Goal: Task Accomplishment & Management: Manage account settings

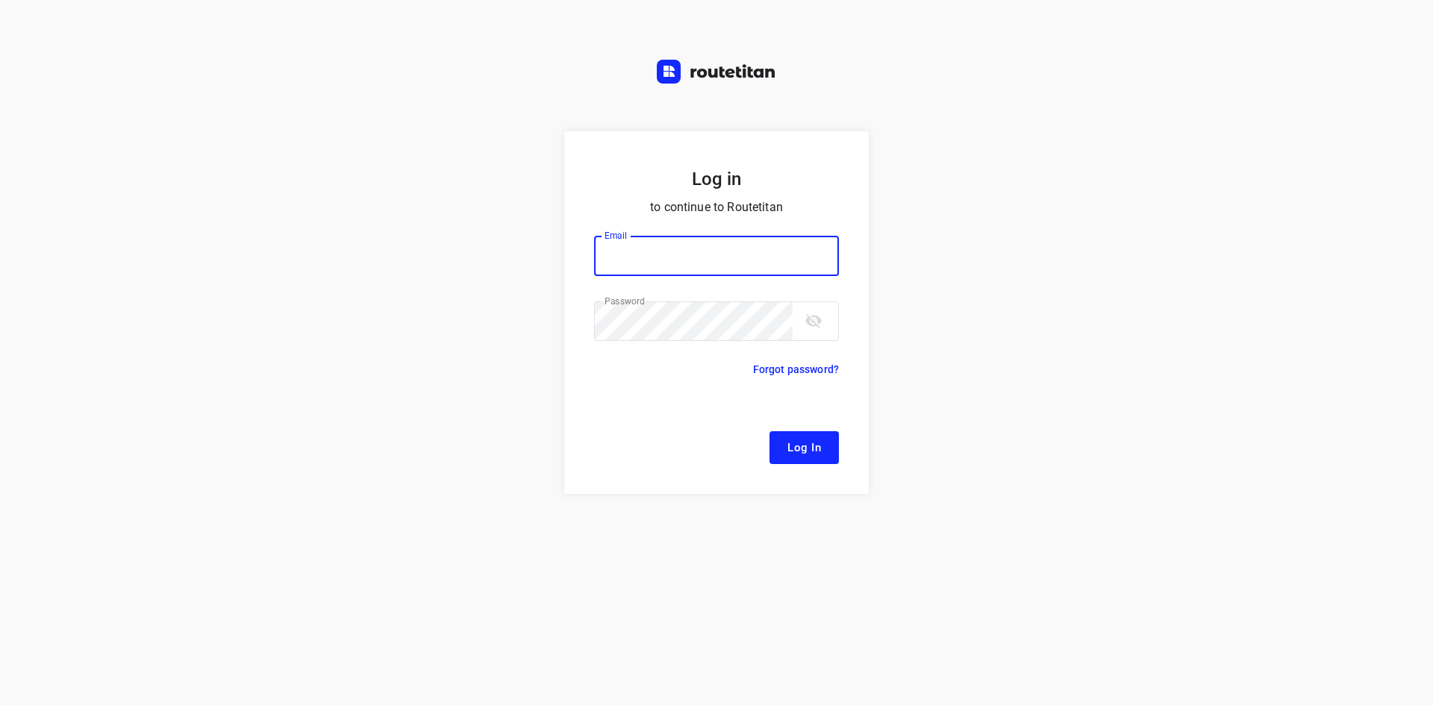
type input "remco@fruitopjewerk.nl"
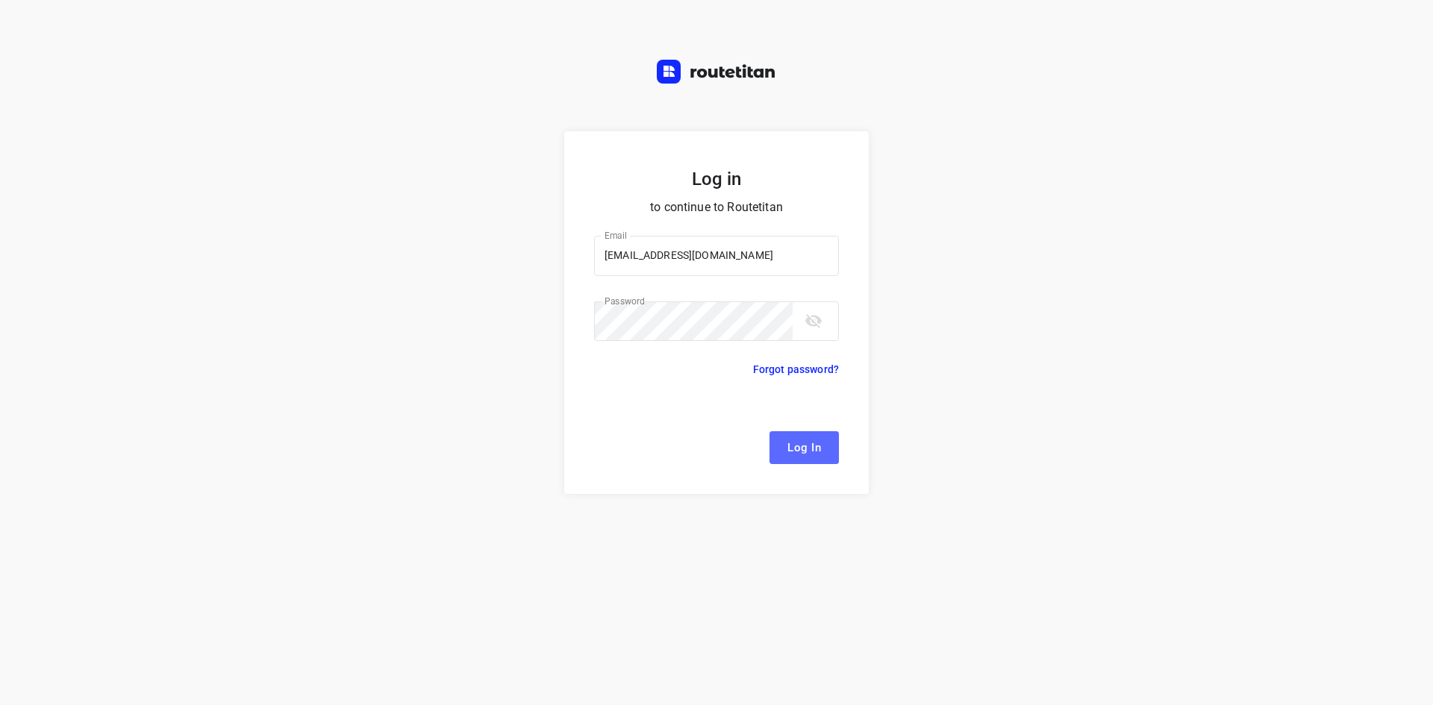
click at [787, 452] on button "Log In" at bounding box center [804, 447] width 69 height 33
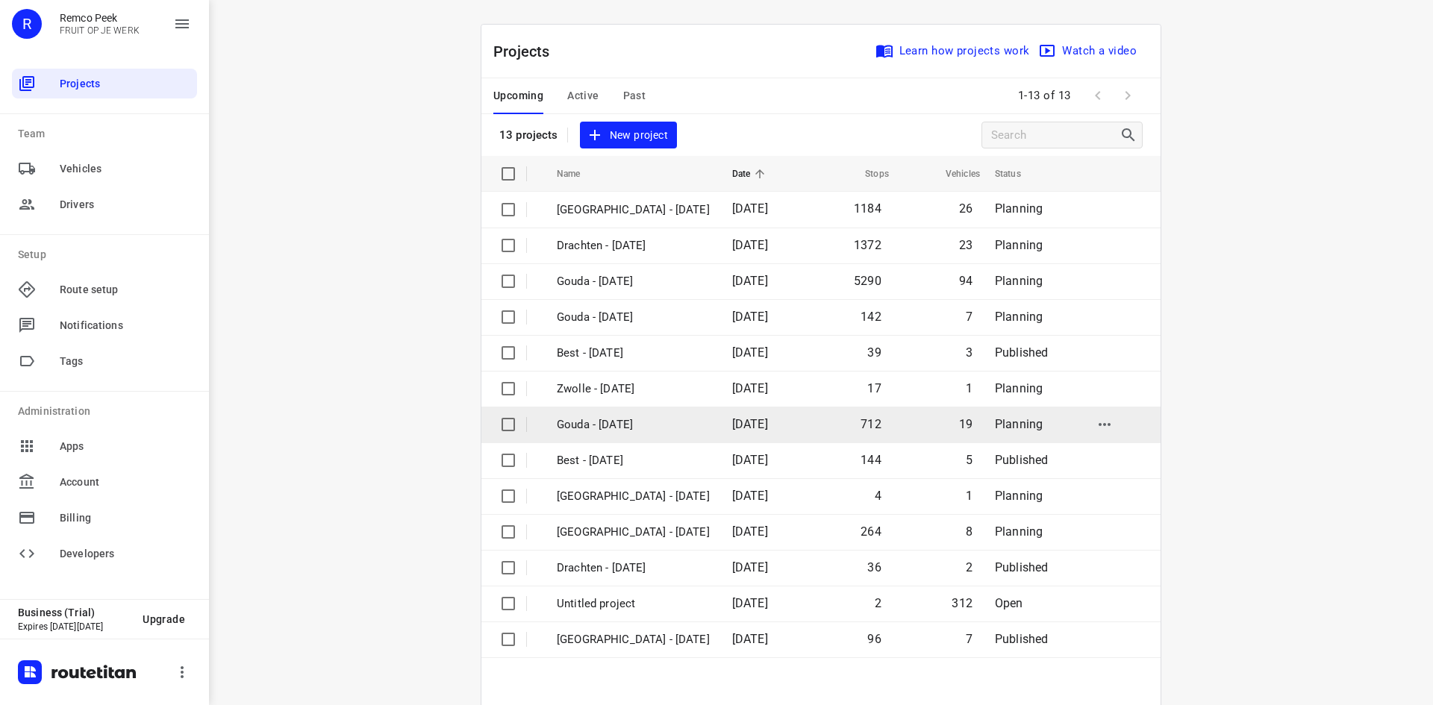
click at [642, 430] on p "Gouda - [DATE]" at bounding box center [633, 425] width 153 height 17
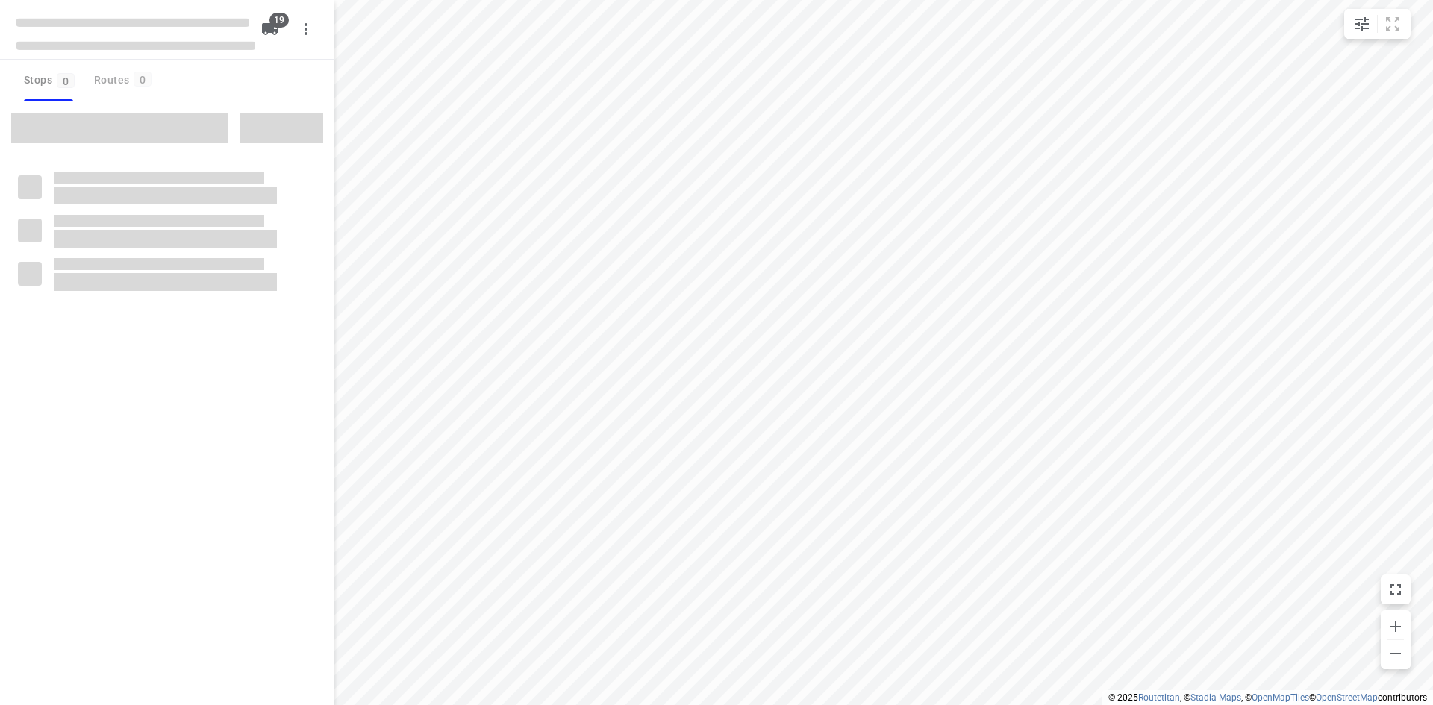
checkbox input "true"
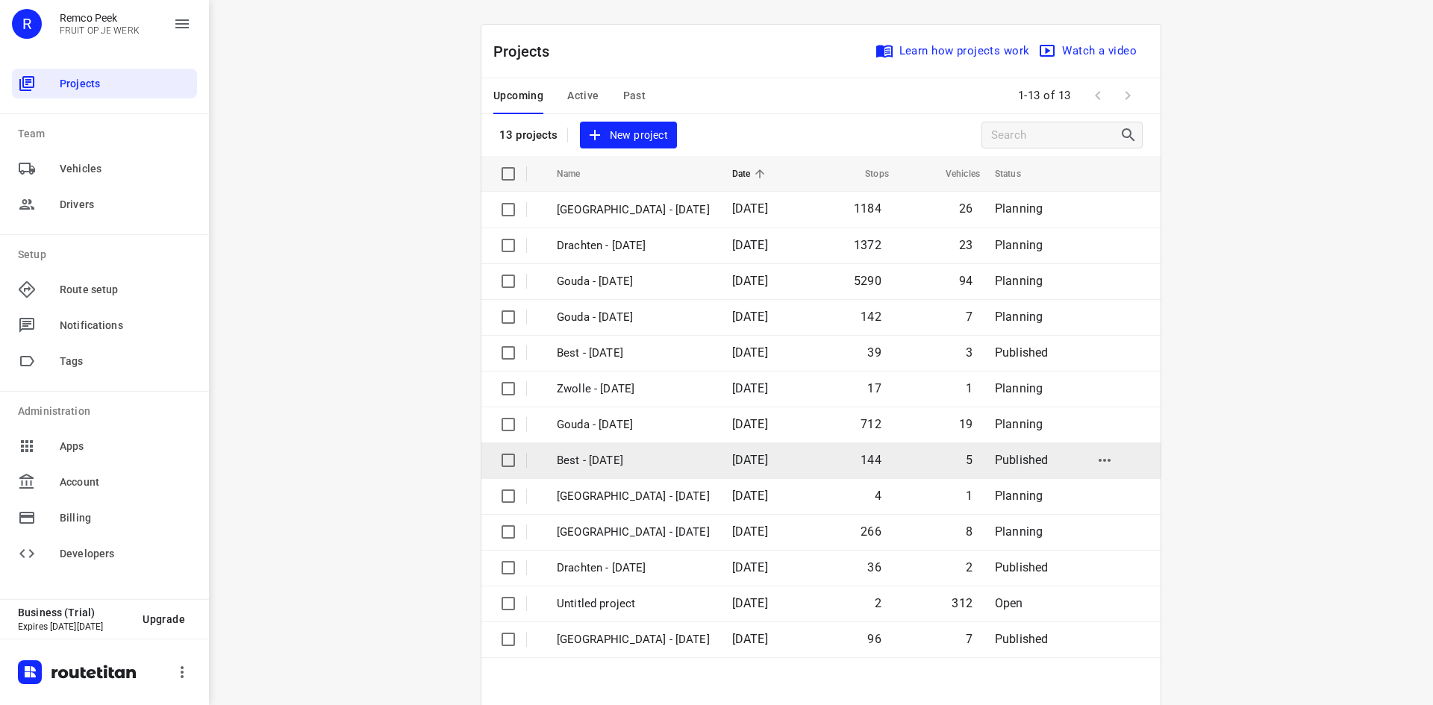
click at [640, 454] on p "Best - [DATE]" at bounding box center [633, 460] width 153 height 17
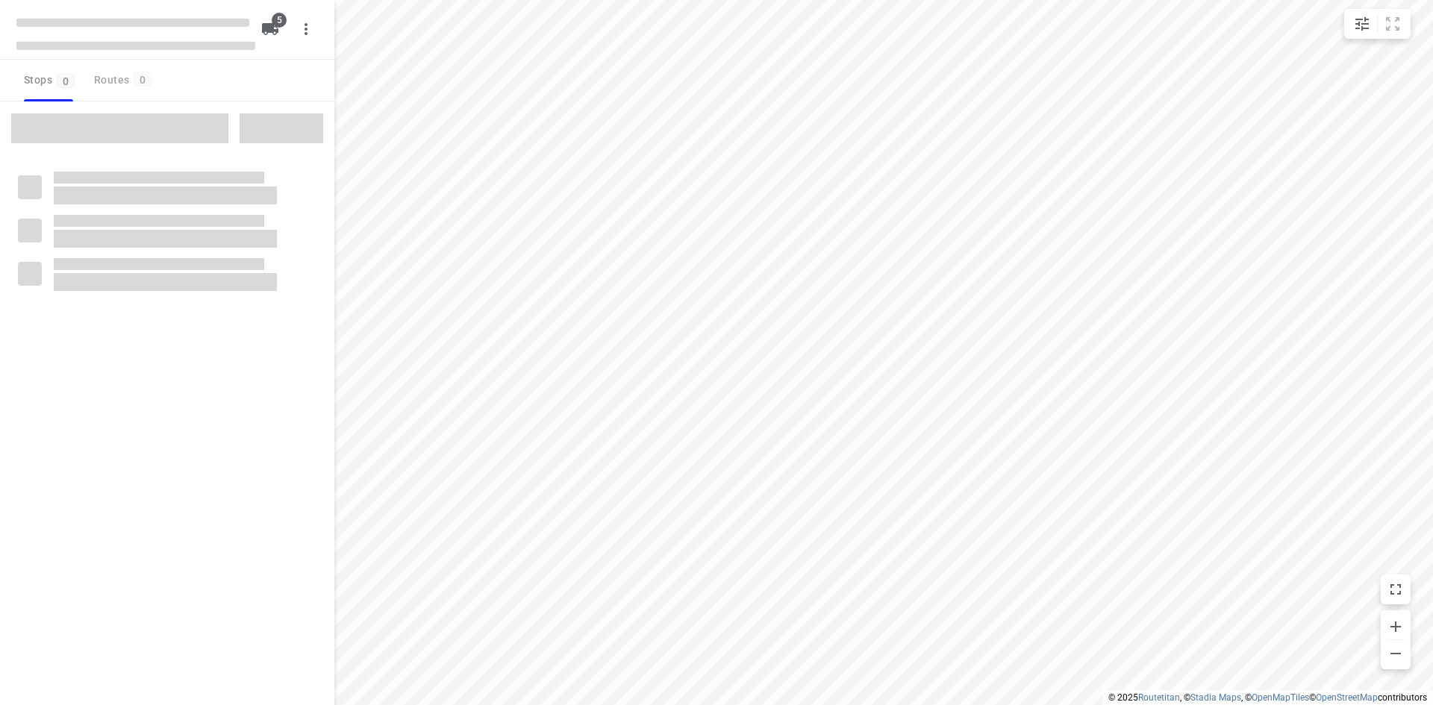
checkbox input "true"
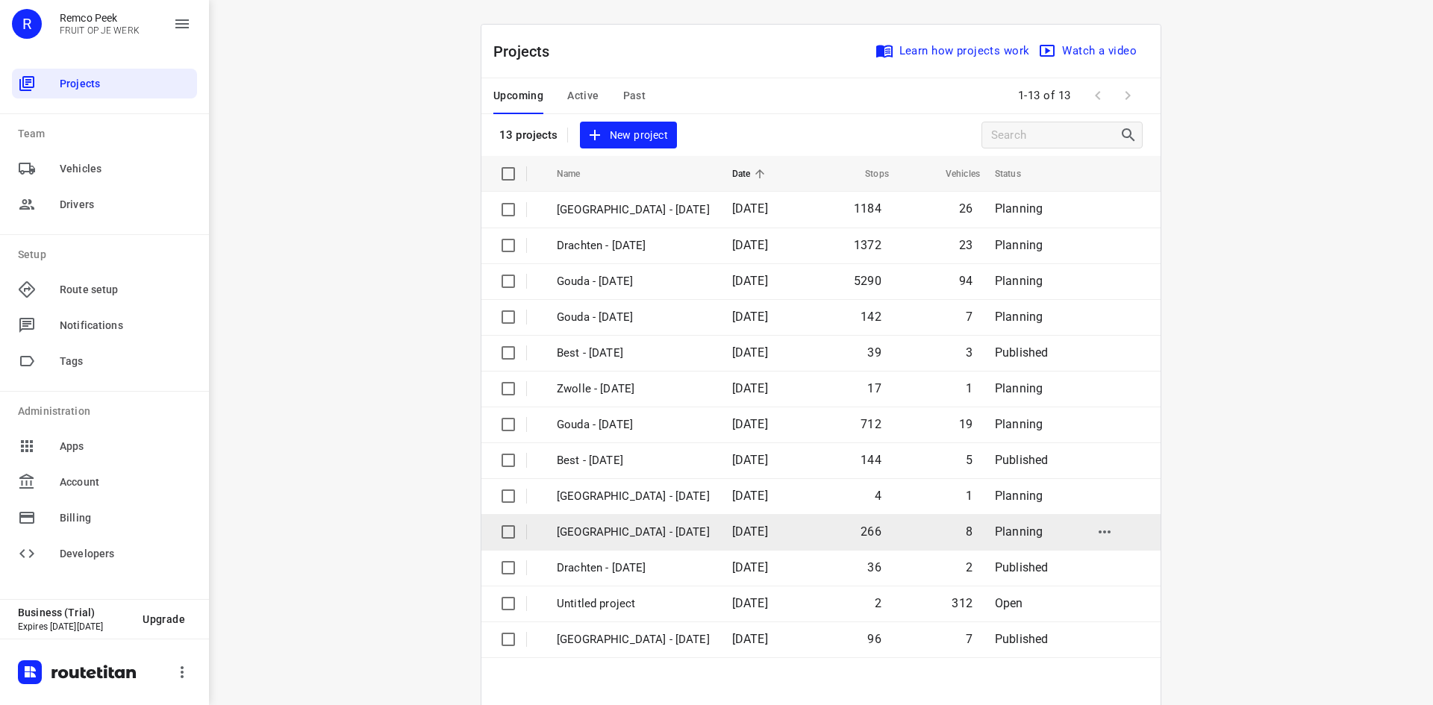
click at [613, 537] on p "[GEOGRAPHIC_DATA] - [DATE]" at bounding box center [633, 532] width 153 height 17
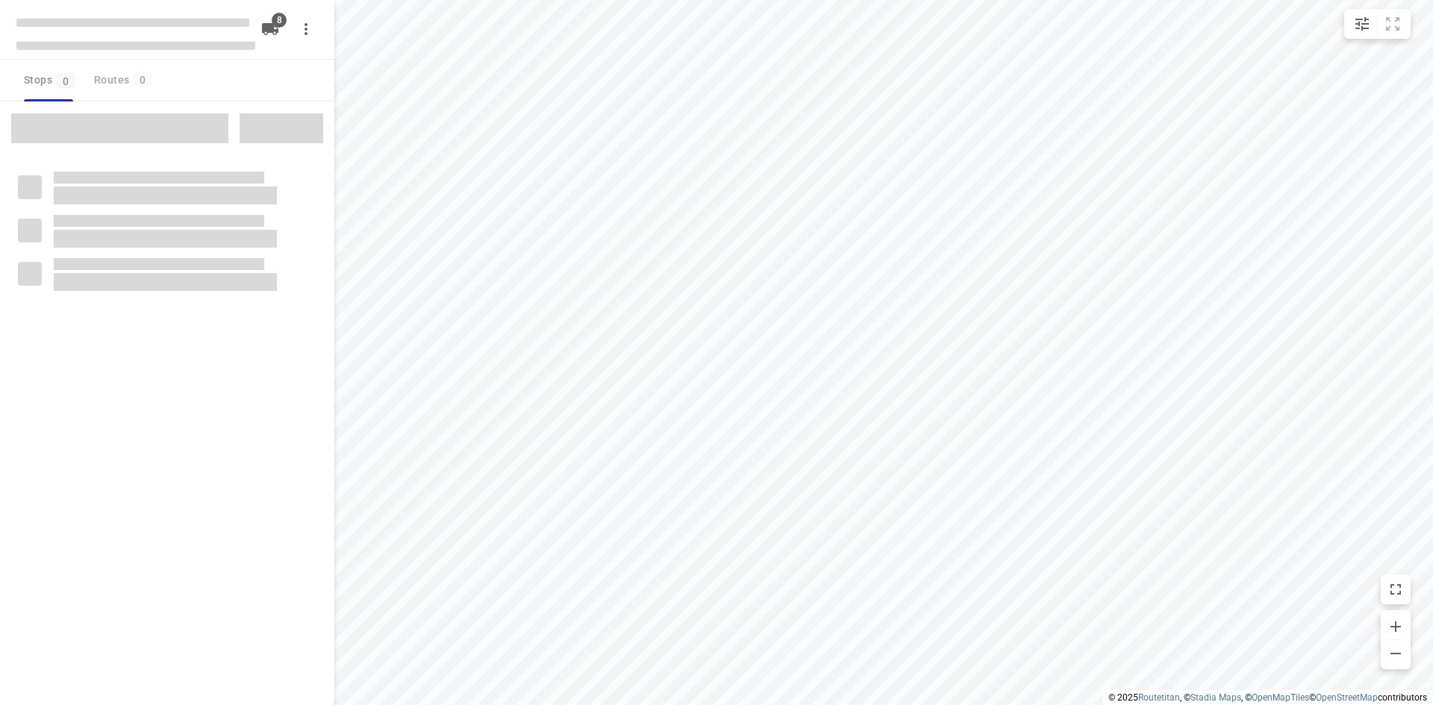
checkbox input "true"
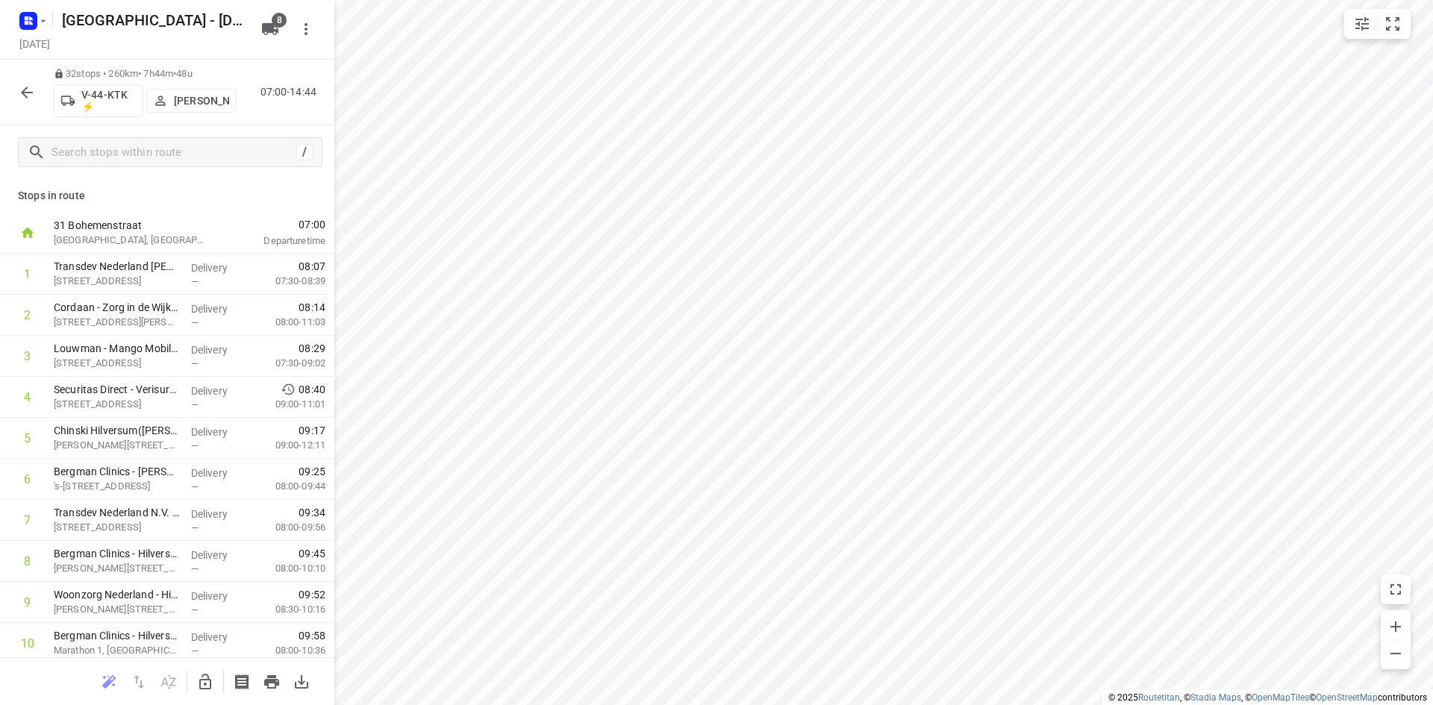
click at [32, 93] on icon "button" at bounding box center [27, 93] width 18 height 18
